Goal: Task Accomplishment & Management: Use online tool/utility

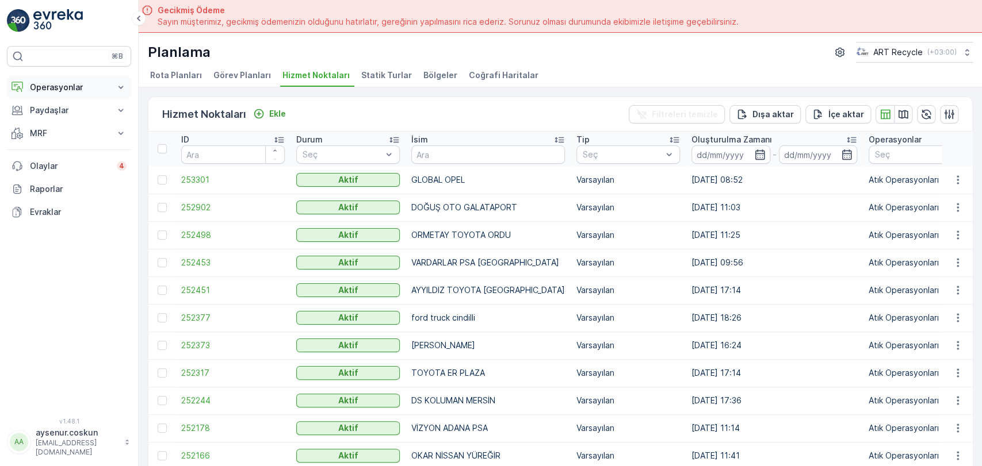
scroll to position [32, 0]
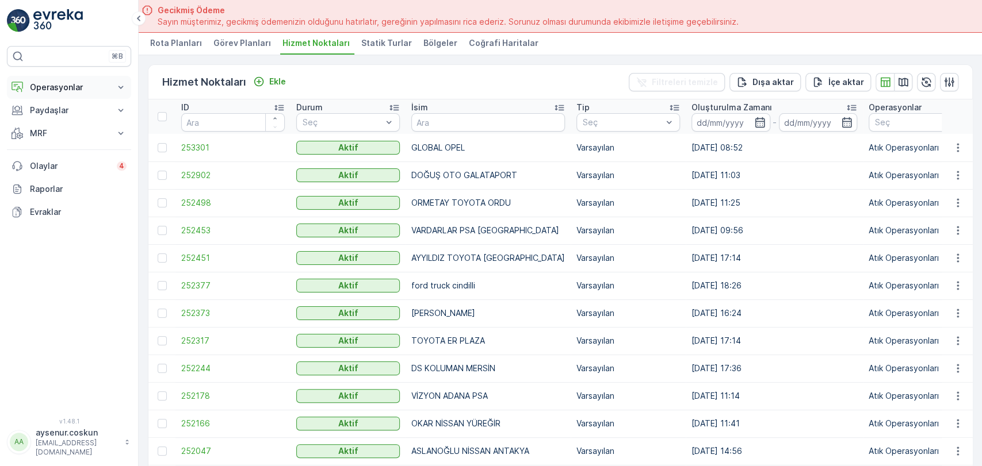
click at [89, 89] on p "Operasyonlar" at bounding box center [69, 88] width 78 height 12
click at [55, 135] on p "Rotalar & Görevler" at bounding box center [64, 139] width 71 height 12
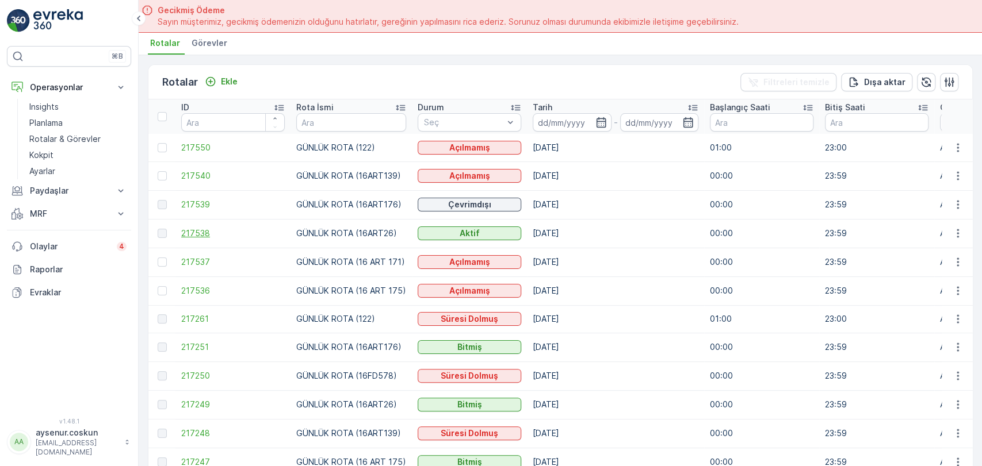
click at [187, 236] on span "217538" at bounding box center [233, 234] width 104 height 12
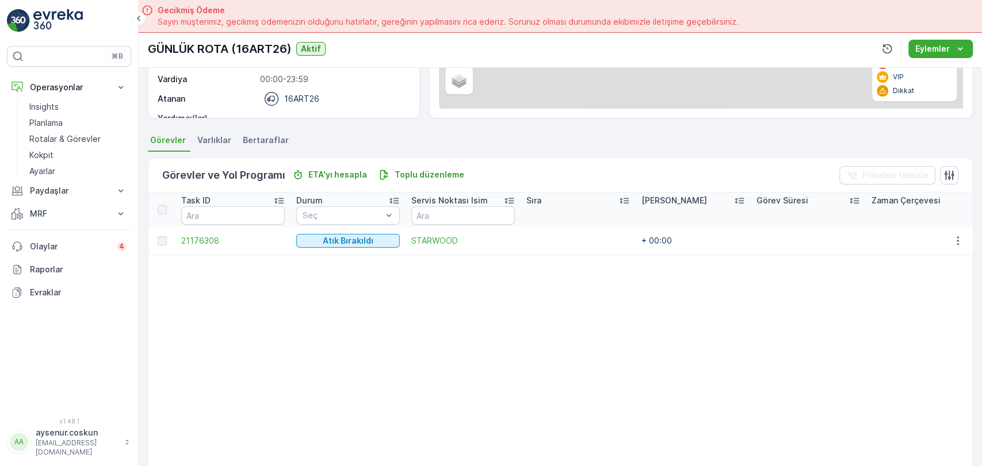
scroll to position [192, 0]
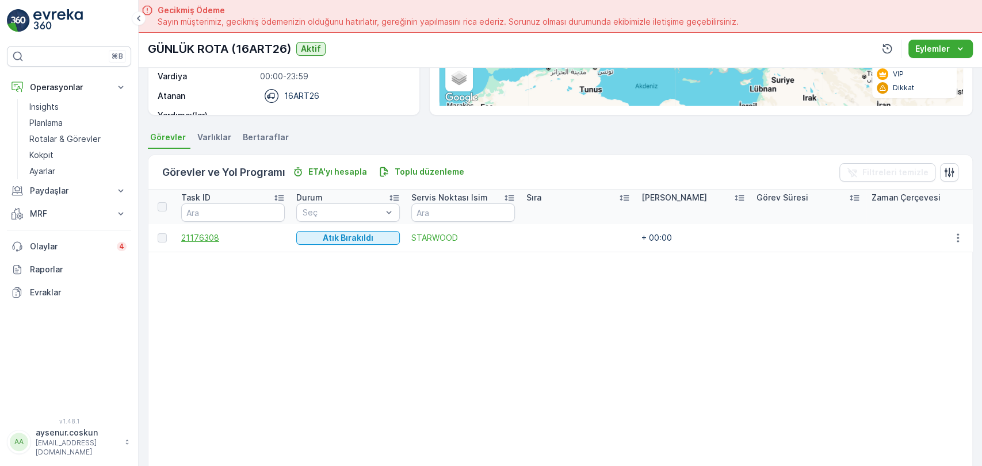
click at [202, 239] on span "21176308" at bounding box center [233, 238] width 104 height 12
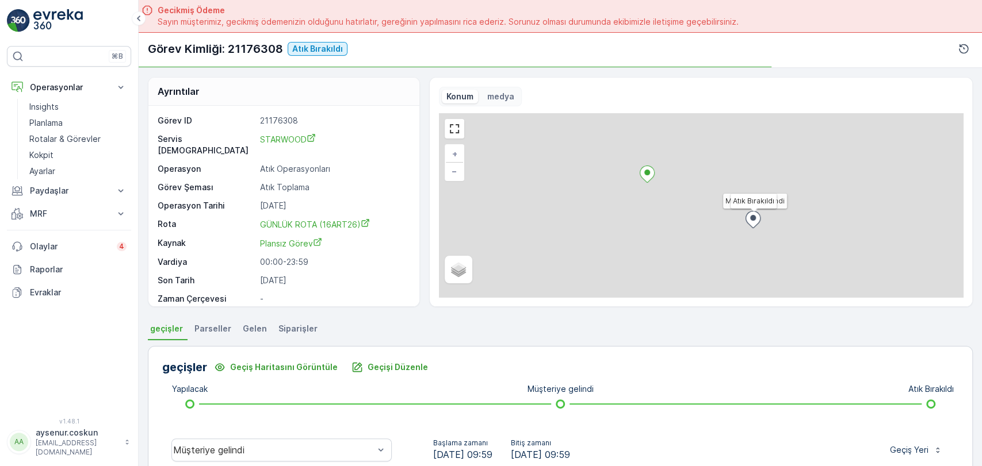
scroll to position [255, 0]
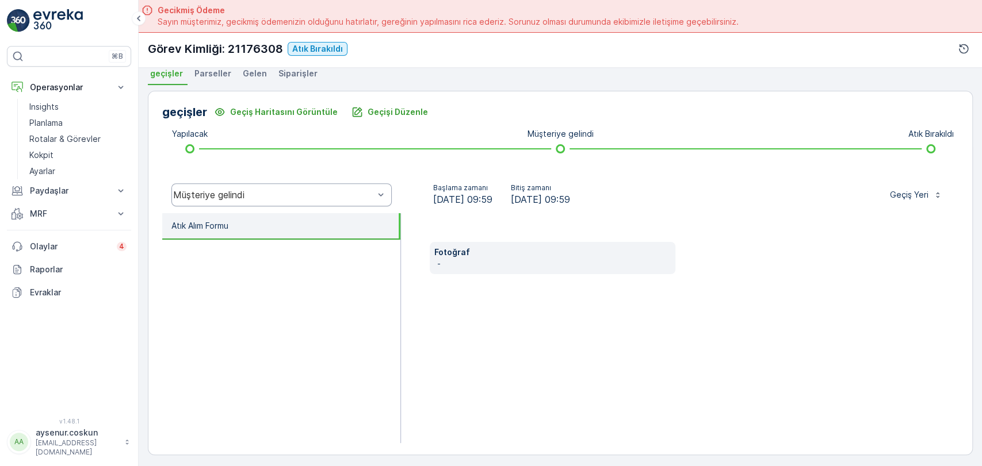
click at [366, 187] on div "Müşteriye gelindi" at bounding box center [281, 194] width 220 height 23
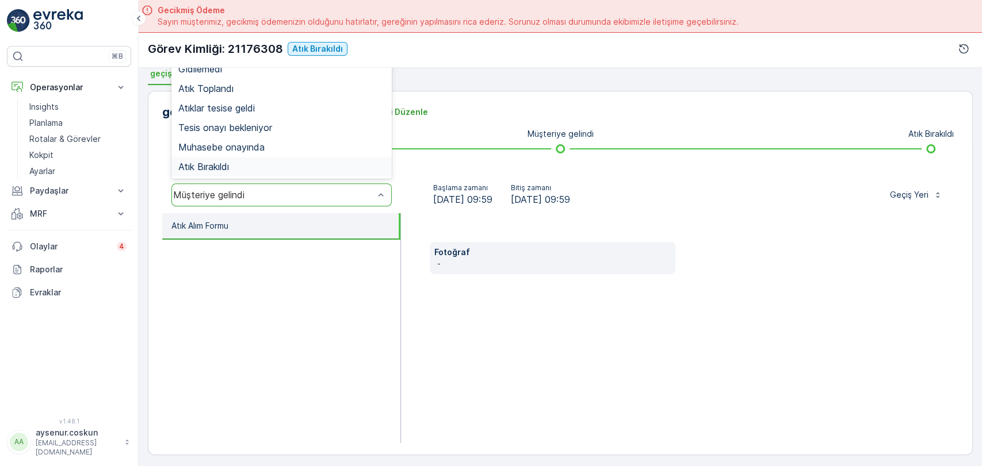
click at [319, 164] on div "Atık Bırakıldı" at bounding box center [281, 167] width 206 height 10
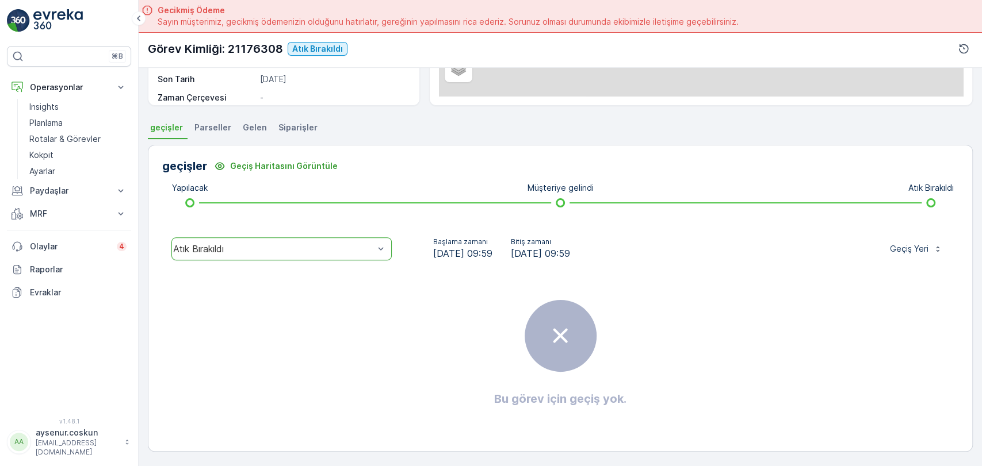
scroll to position [201, 0]
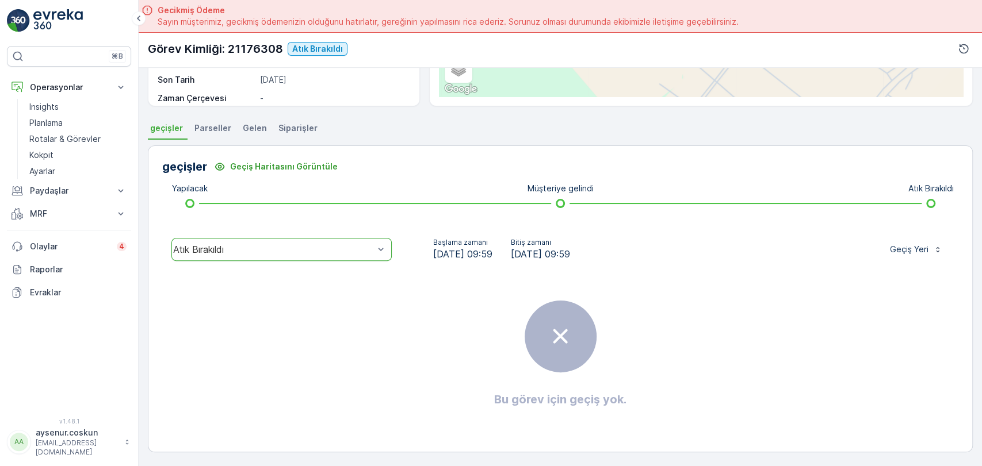
click at [312, 254] on div "Atık Bırakıldı" at bounding box center [281, 249] width 220 height 23
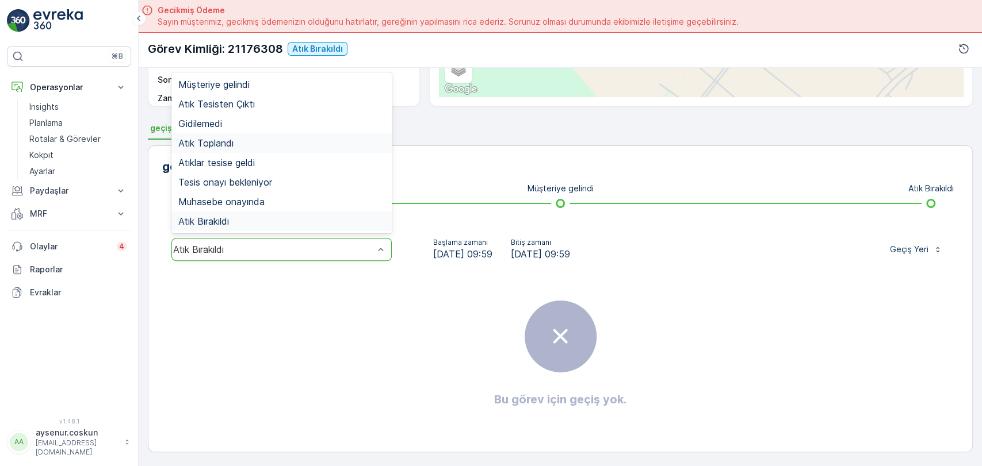
click at [247, 145] on div "Atık Toplandı" at bounding box center [281, 143] width 206 height 10
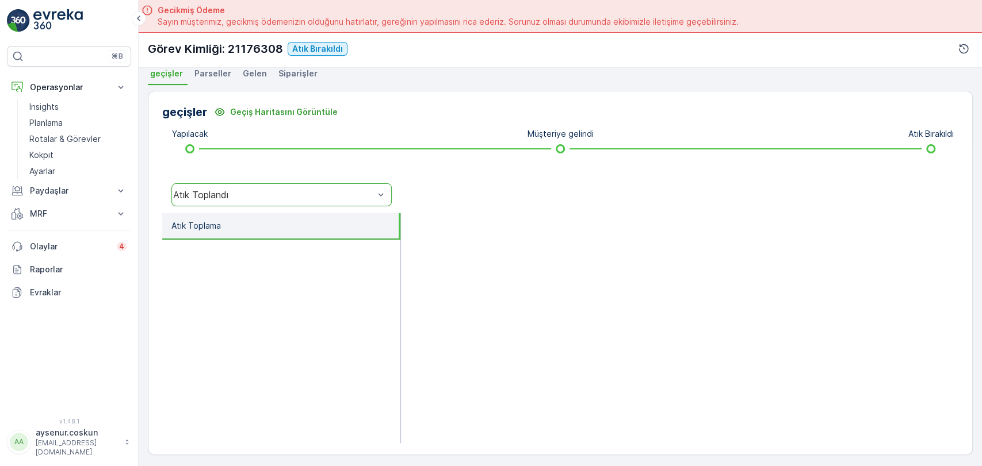
click at [290, 200] on div "Atık Toplandı" at bounding box center [281, 194] width 220 height 23
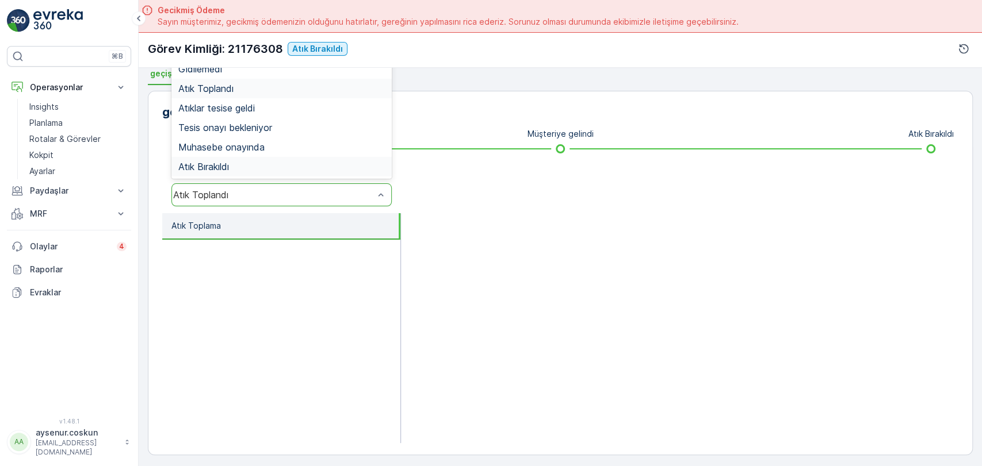
click at [259, 162] on div "Atık Bırakıldı" at bounding box center [281, 167] width 206 height 10
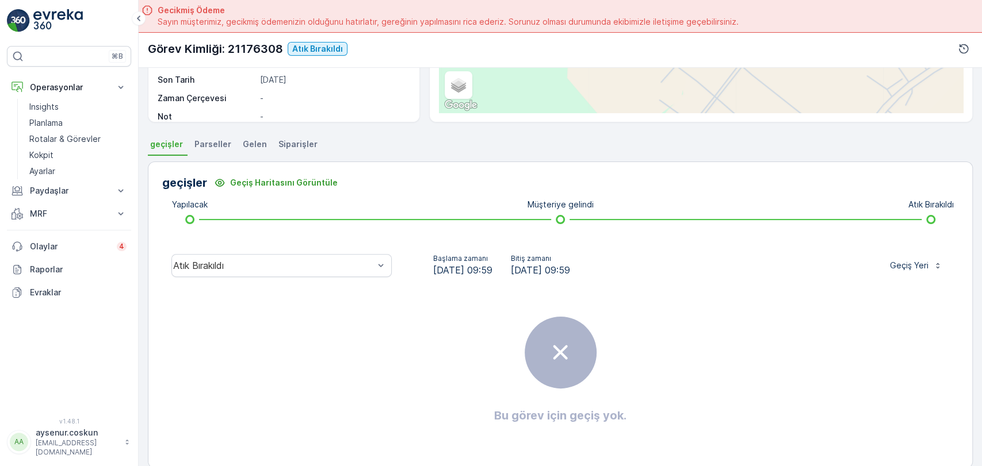
scroll to position [201, 0]
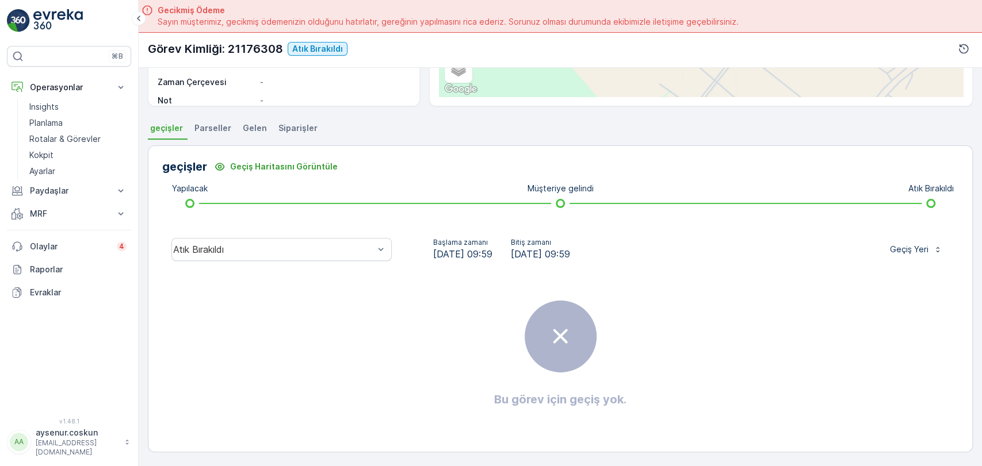
click at [558, 335] on icon at bounding box center [560, 336] width 14 height 14
click at [325, 286] on div "Bu görev için geçiş yok." at bounding box center [560, 354] width 796 height 173
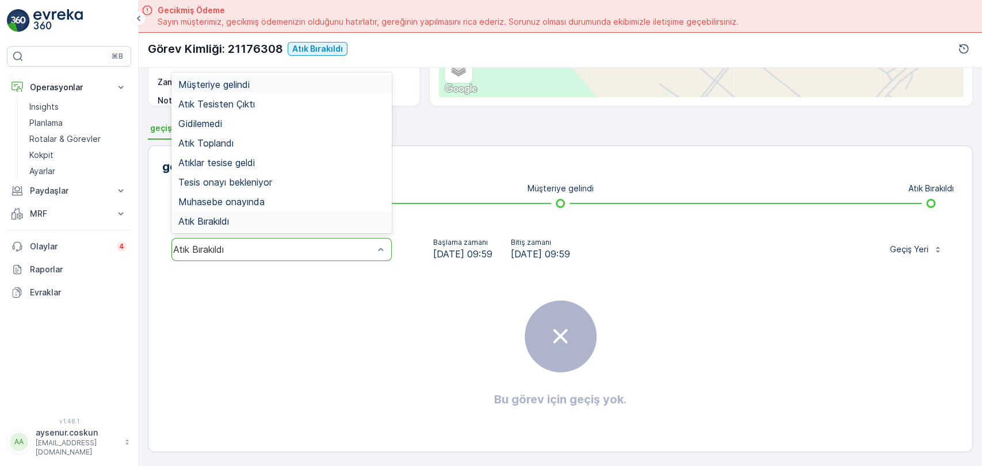
click at [338, 249] on div "Atık Bırakıldı" at bounding box center [273, 249] width 201 height 10
click at [291, 144] on div "Atık Toplandı" at bounding box center [281, 143] width 206 height 10
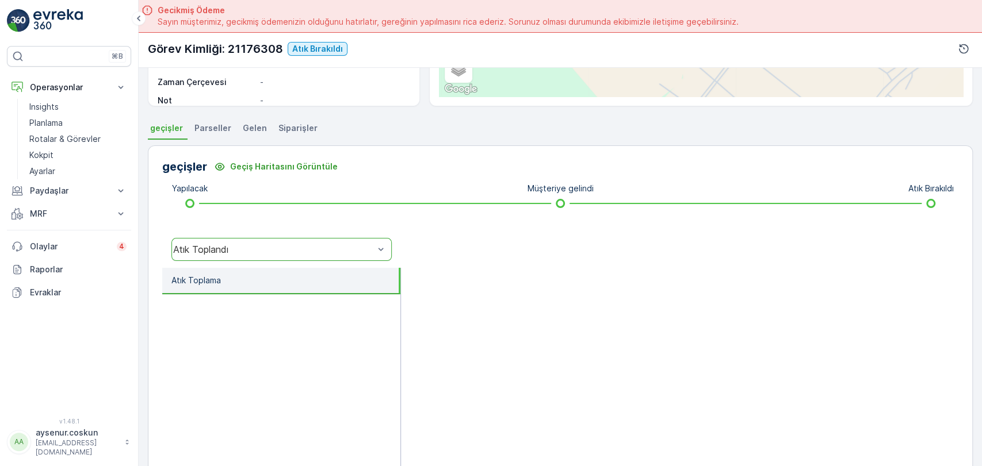
click at [323, 248] on div "Atık Toplandı" at bounding box center [273, 249] width 201 height 10
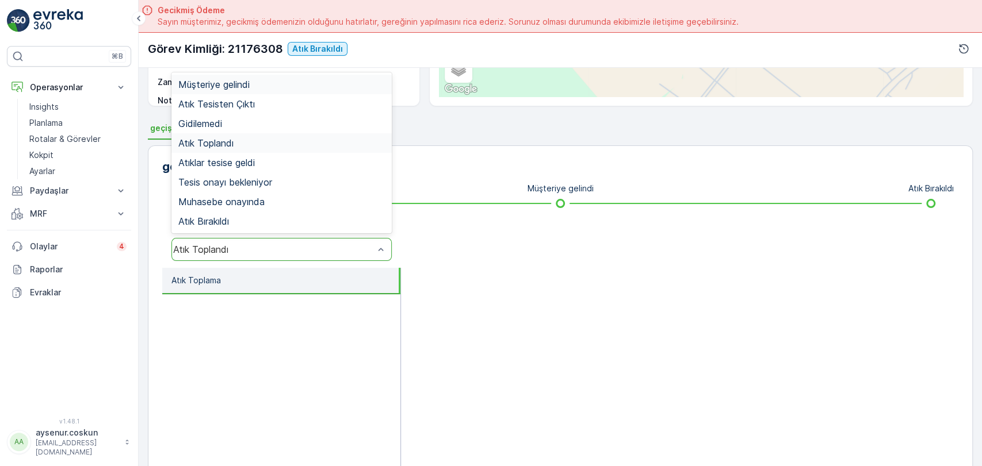
click at [298, 83] on div "Müşteriye gelindi" at bounding box center [281, 84] width 206 height 10
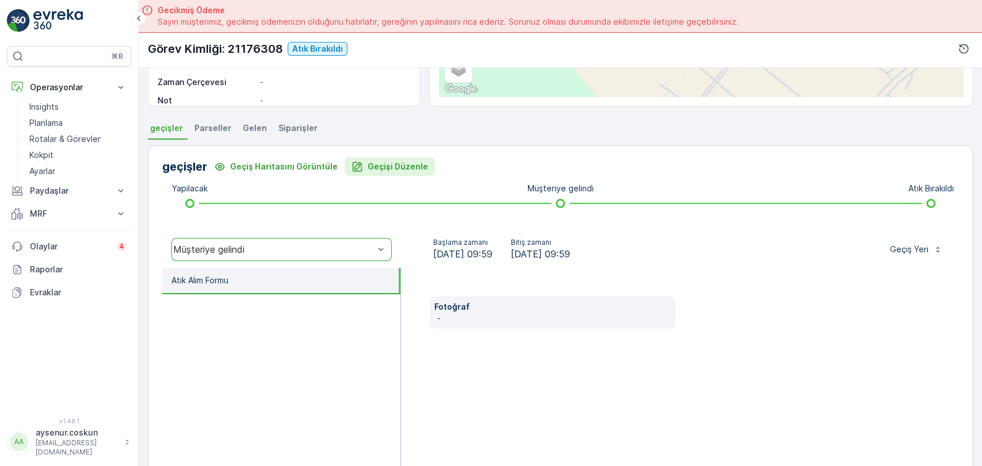
click at [369, 164] on p "Geçişi Düzenle" at bounding box center [397, 167] width 60 height 12
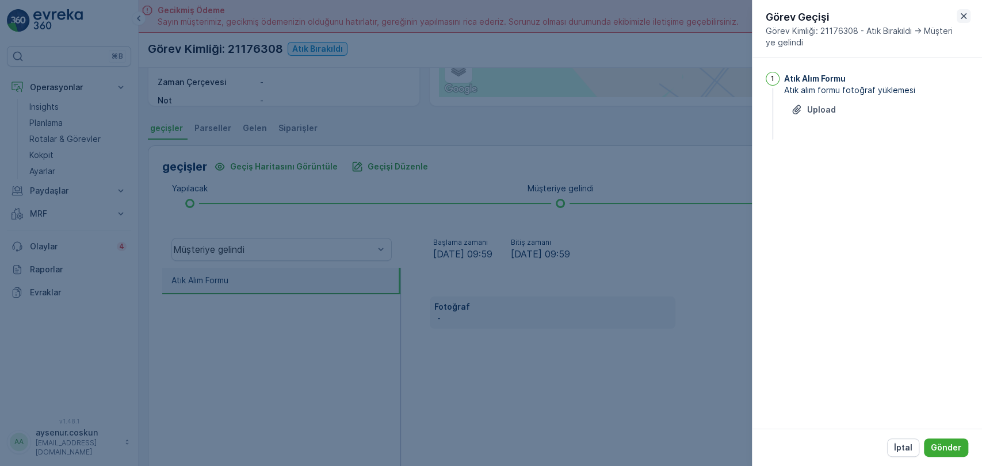
click at [969, 11] on button "button" at bounding box center [963, 16] width 14 height 14
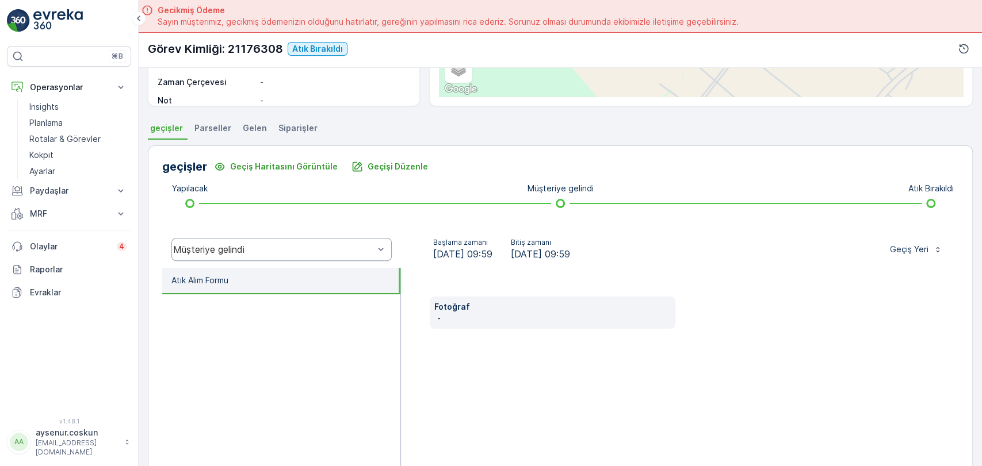
click at [365, 259] on div "Müşteriye gelindi" at bounding box center [281, 249] width 220 height 23
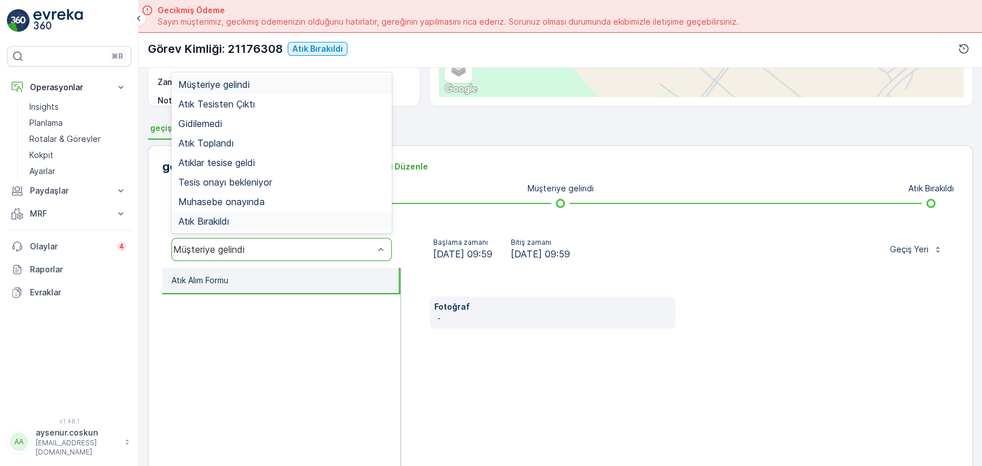
click at [349, 220] on div "Atık Bırakıldı" at bounding box center [281, 221] width 206 height 10
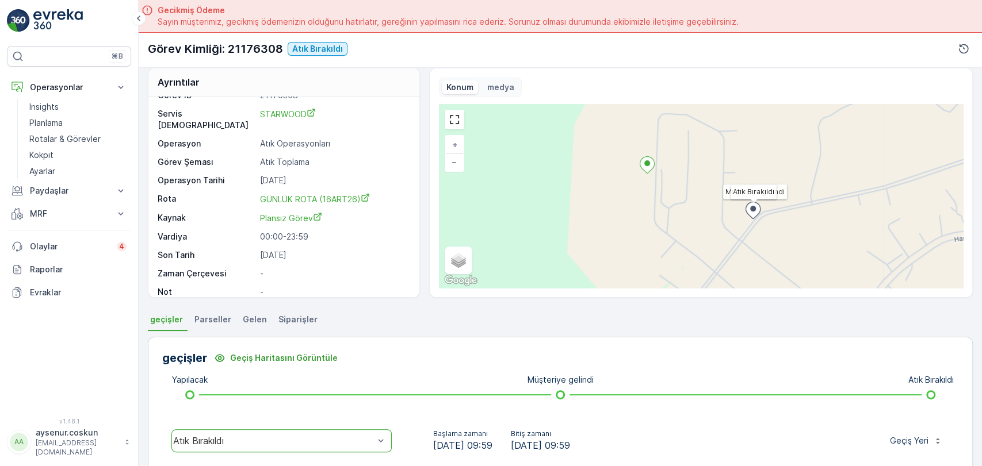
scroll to position [0, 0]
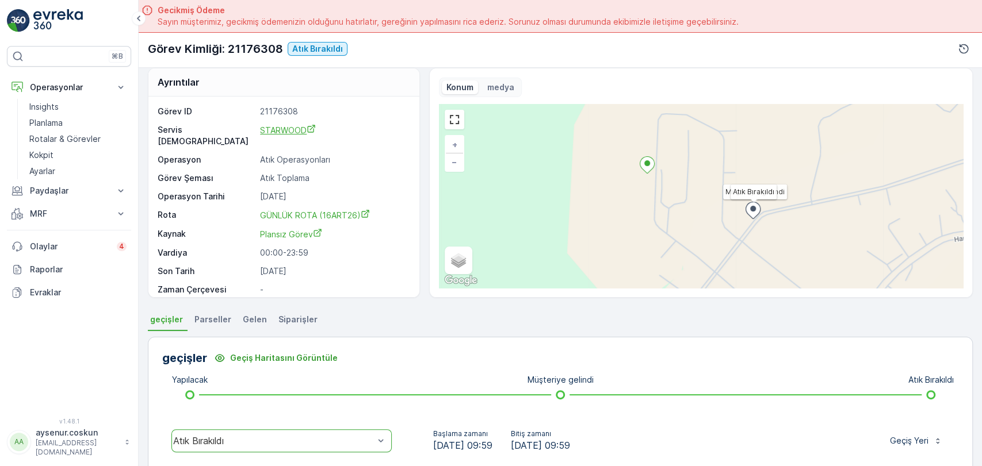
click at [293, 125] on span "STARWOOD" at bounding box center [288, 130] width 56 height 10
click at [46, 22] on img at bounding box center [57, 20] width 49 height 23
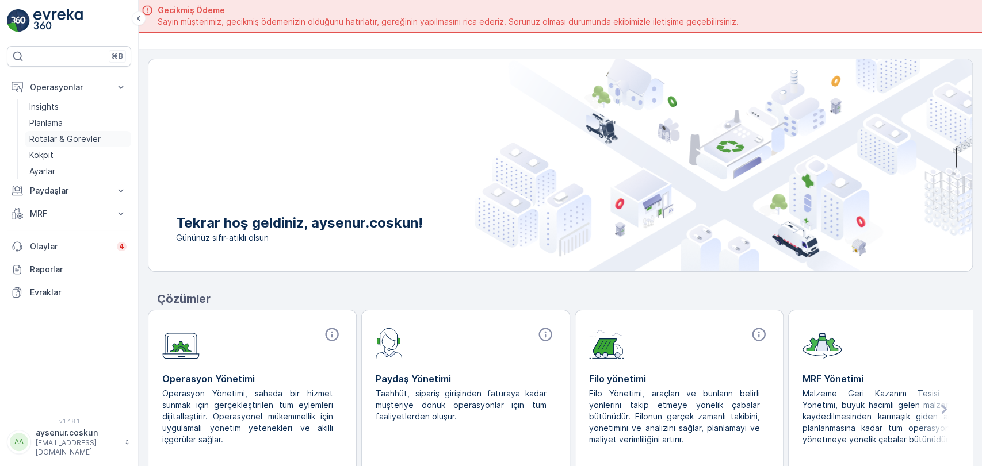
click at [121, 139] on link "Rotalar & Görevler" at bounding box center [78, 139] width 106 height 16
